Goal: Book appointment/travel/reservation

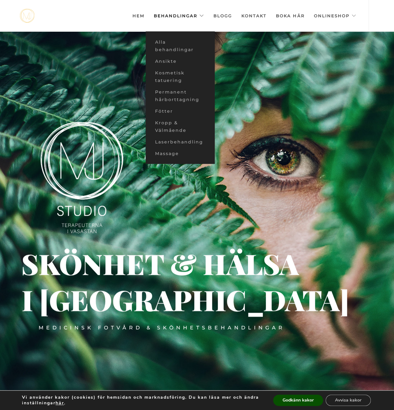
click at [174, 14] on link "Behandlingar" at bounding box center [179, 15] width 50 height 31
click at [168, 151] on link "Massage" at bounding box center [179, 154] width 69 height 12
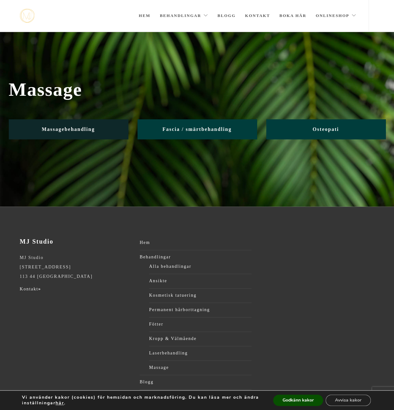
click at [52, 128] on span "Massagebehandling" at bounding box center [68, 128] width 53 height 5
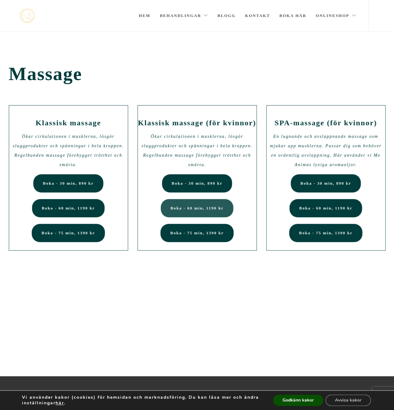
click at [194, 205] on span "Boka - 60 min, 1190 kr" at bounding box center [196, 207] width 53 height 5
